Goal: Information Seeking & Learning: Find specific page/section

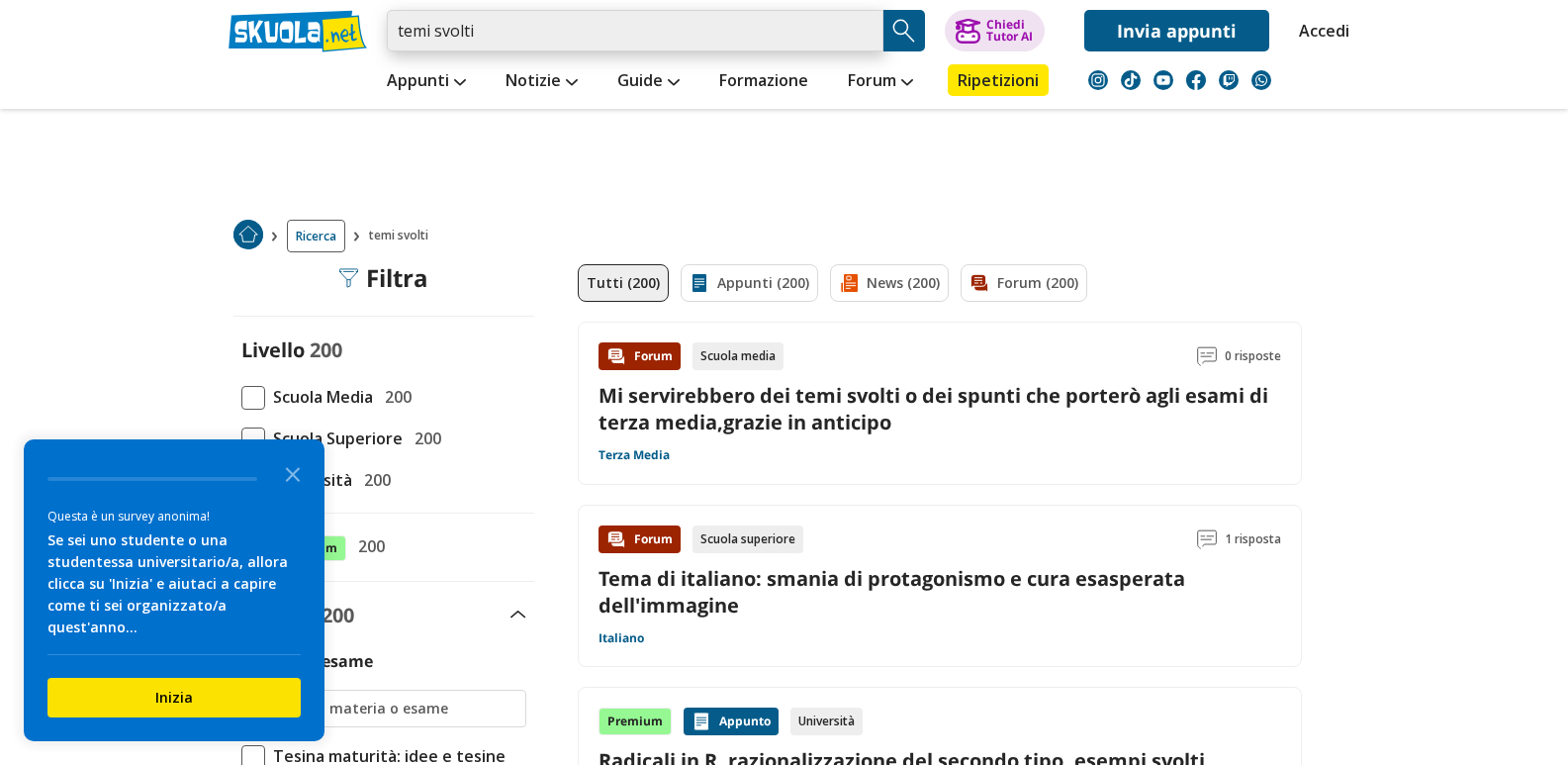
click at [611, 29] on input "temi svolti" at bounding box center [634, 31] width 496 height 42
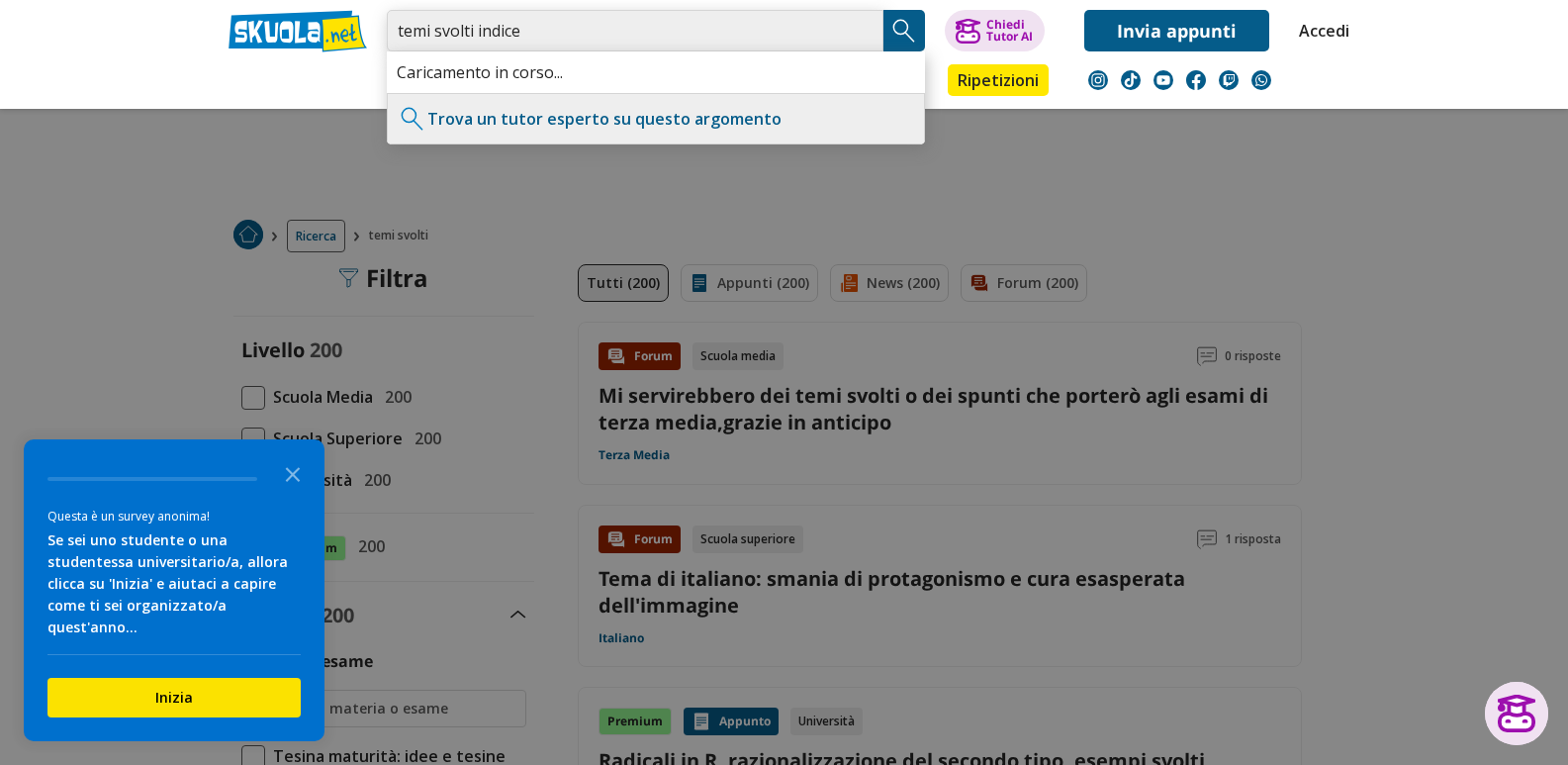
type input "temi svolti indice"
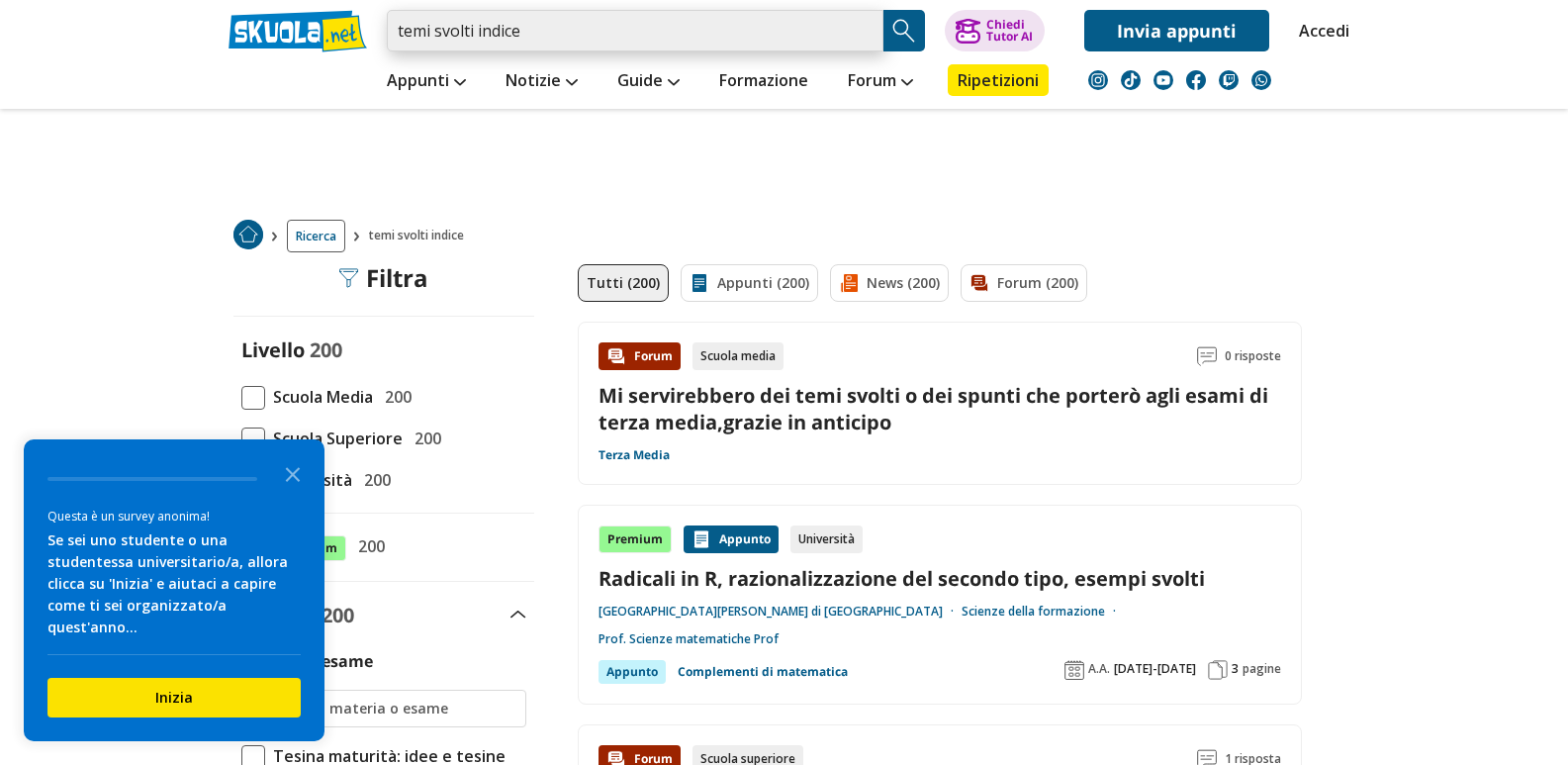
click at [458, 35] on input "temi svolti indice" at bounding box center [634, 31] width 496 height 42
